Goal: Navigation & Orientation: Find specific page/section

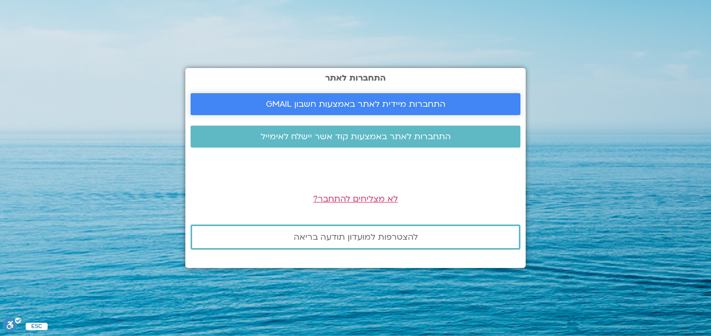
click at [355, 99] on span "התחברות מיידית לאתר באמצעות חשבון GMAIL" at bounding box center [355, 103] width 179 height 9
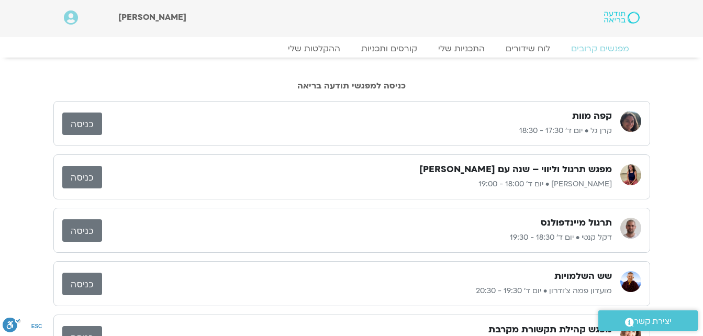
click at [81, 228] on link "כניסה" at bounding box center [82, 230] width 40 height 23
